Goal: Information Seeking & Learning: Find specific fact

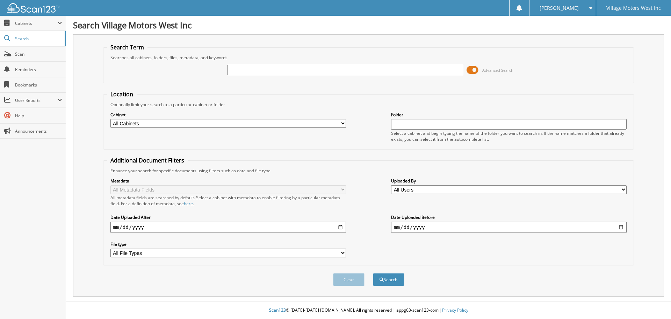
click at [261, 71] on input "text" at bounding box center [345, 70] width 236 height 10
type input "113936"
click at [373, 273] on button "Search" at bounding box center [388, 279] width 31 height 13
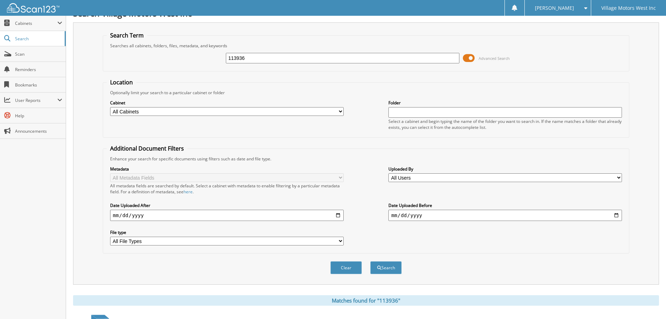
scroll to position [115, 0]
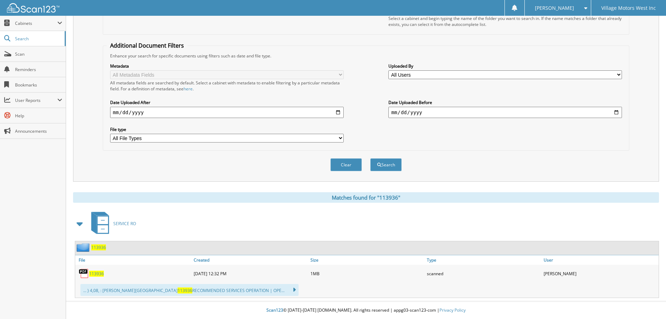
click at [97, 273] on span "113936" at bounding box center [96, 273] width 15 height 6
click at [577, 55] on div "Enhance your search for specific documents using filters such as date and file …" at bounding box center [366, 56] width 519 height 6
